Goal: Information Seeking & Learning: Learn about a topic

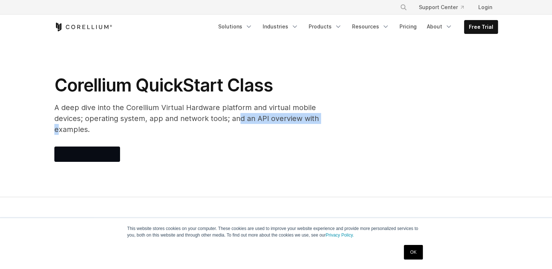
drag, startPoint x: 258, startPoint y: 117, endPoint x: 293, endPoint y: 116, distance: 35.4
click at [293, 116] on p "A deep dive into the Corellium Virtual Hardware platform and virtual mobile dev…" at bounding box center [200, 118] width 292 height 33
click at [295, 116] on p "A deep dive into the Corellium Virtual Hardware platform and virtual mobile dev…" at bounding box center [200, 118] width 292 height 33
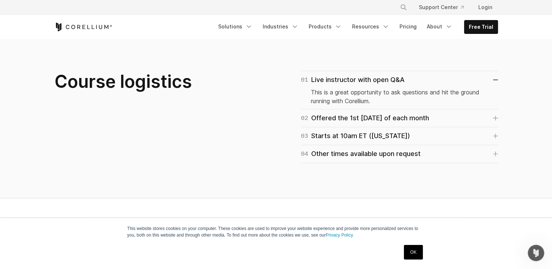
click at [196, 148] on div "Course logistics 01 Live instructor with open Q&A This is a great opportunity t…" at bounding box center [276, 117] width 458 height 92
click at [496, 149] on link "04 Other times available upon request" at bounding box center [399, 154] width 197 height 10
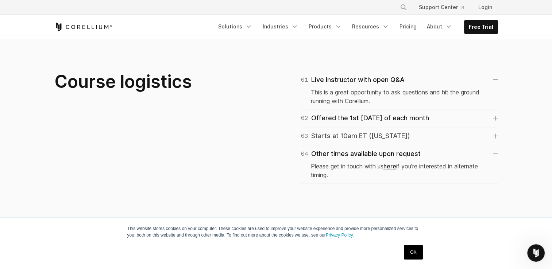
click at [496, 133] on icon at bounding box center [494, 135] width 5 height 5
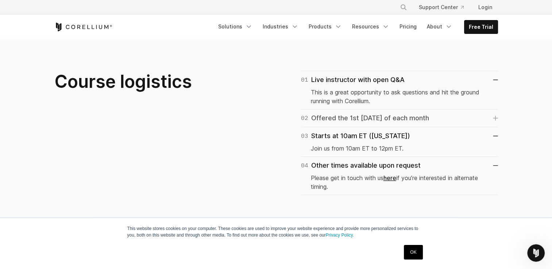
click at [493, 113] on link "02 Offered the 1st [DATE] of each month" at bounding box center [399, 118] width 197 height 10
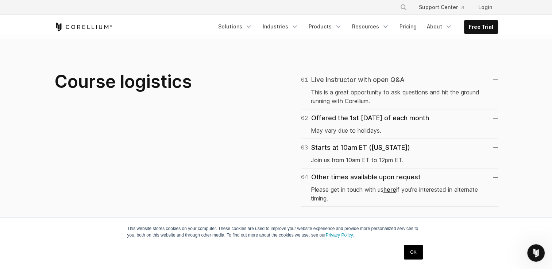
click at [496, 75] on link "01 Live instructor with open Q&A" at bounding box center [399, 80] width 197 height 10
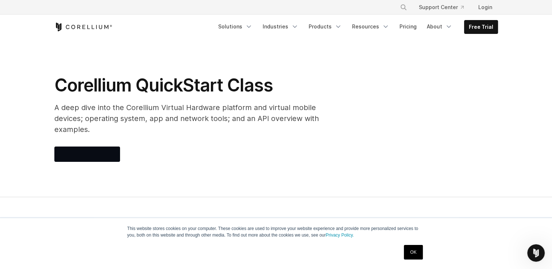
click at [255, 109] on p "A deep dive into the Corellium Virtual Hardware platform and virtual mobile dev…" at bounding box center [200, 118] width 292 height 33
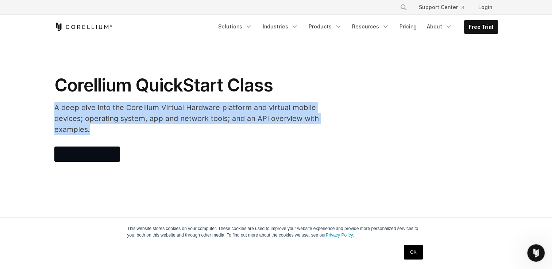
click at [255, 109] on p "A deep dive into the Corellium Virtual Hardware platform and virtual mobile dev…" at bounding box center [200, 118] width 292 height 33
drag, startPoint x: 255, startPoint y: 109, endPoint x: 295, endPoint y: 110, distance: 39.8
click at [255, 109] on p "A deep dive into the Corellium Virtual Hardware platform and virtual mobile dev…" at bounding box center [200, 118] width 292 height 33
click at [293, 113] on p "A deep dive into the Corellium Virtual Hardware platform and virtual mobile dev…" at bounding box center [200, 118] width 292 height 33
click at [297, 117] on p "A deep dive into the Corellium Virtual Hardware platform and virtual mobile dev…" at bounding box center [200, 118] width 292 height 33
